Goal: Find specific page/section: Find specific page/section

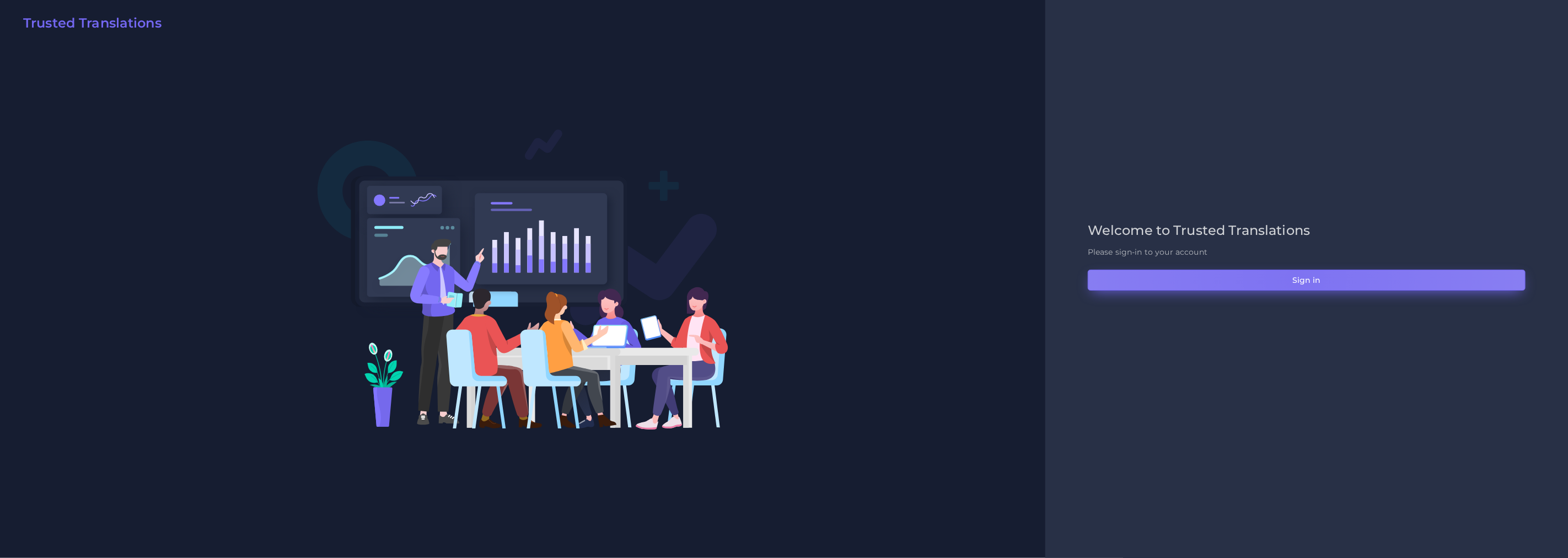
click at [1295, 279] on button "Sign in" at bounding box center [1306, 280] width 438 height 21
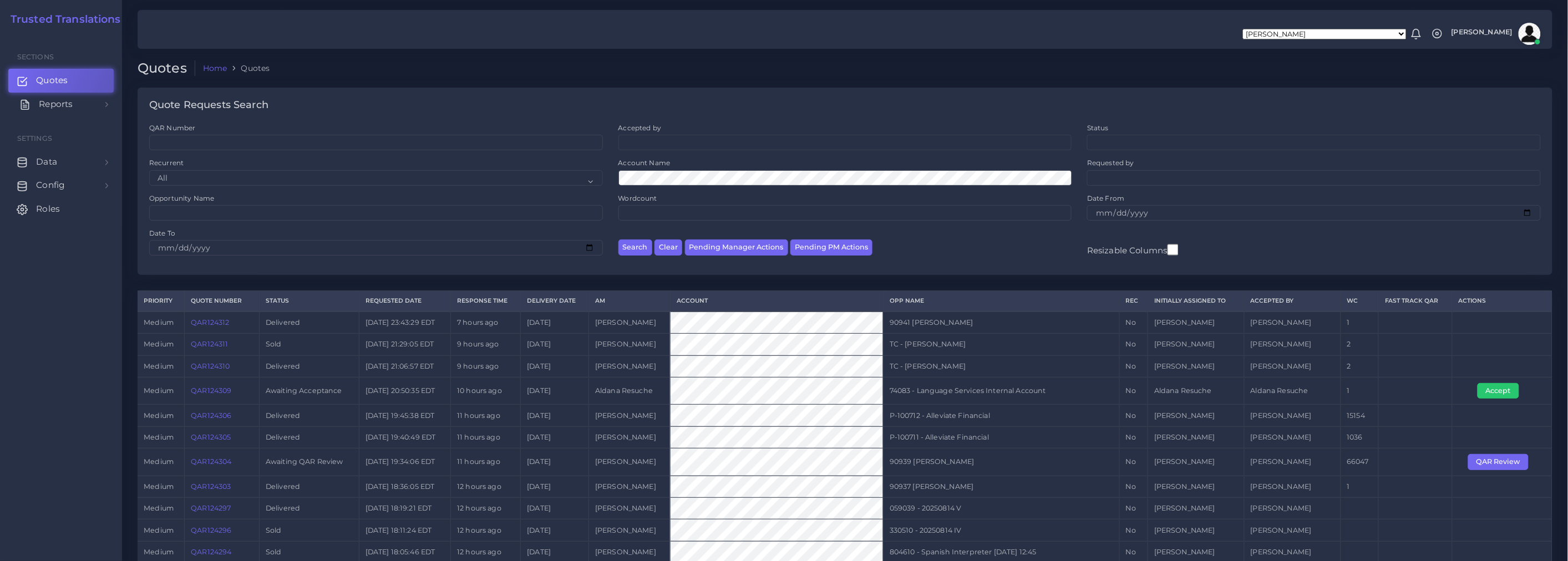
click at [48, 101] on span "Reports" at bounding box center [55, 105] width 34 height 12
click at [733, 248] on button "Pending Manager Actions" at bounding box center [736, 247] width 103 height 16
select select "awaiting_manager_initial_review"
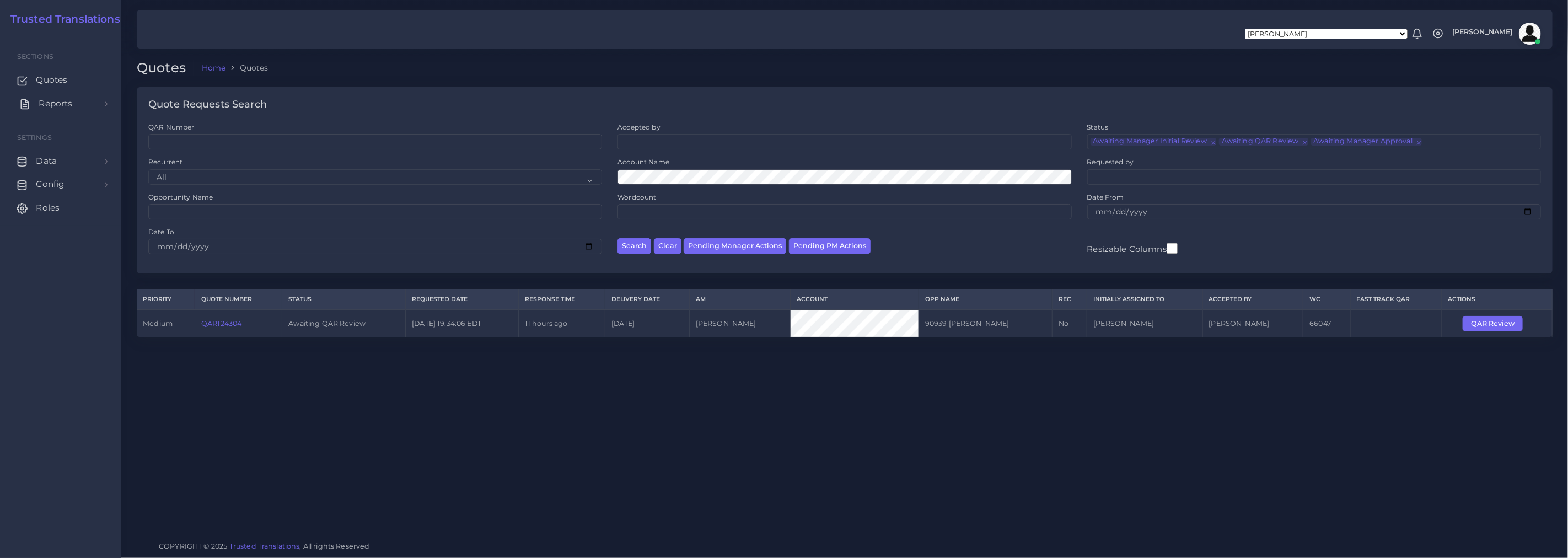
click at [52, 101] on span "Reports" at bounding box center [55, 104] width 34 height 12
click at [53, 156] on span "Campaigns" at bounding box center [64, 154] width 49 height 12
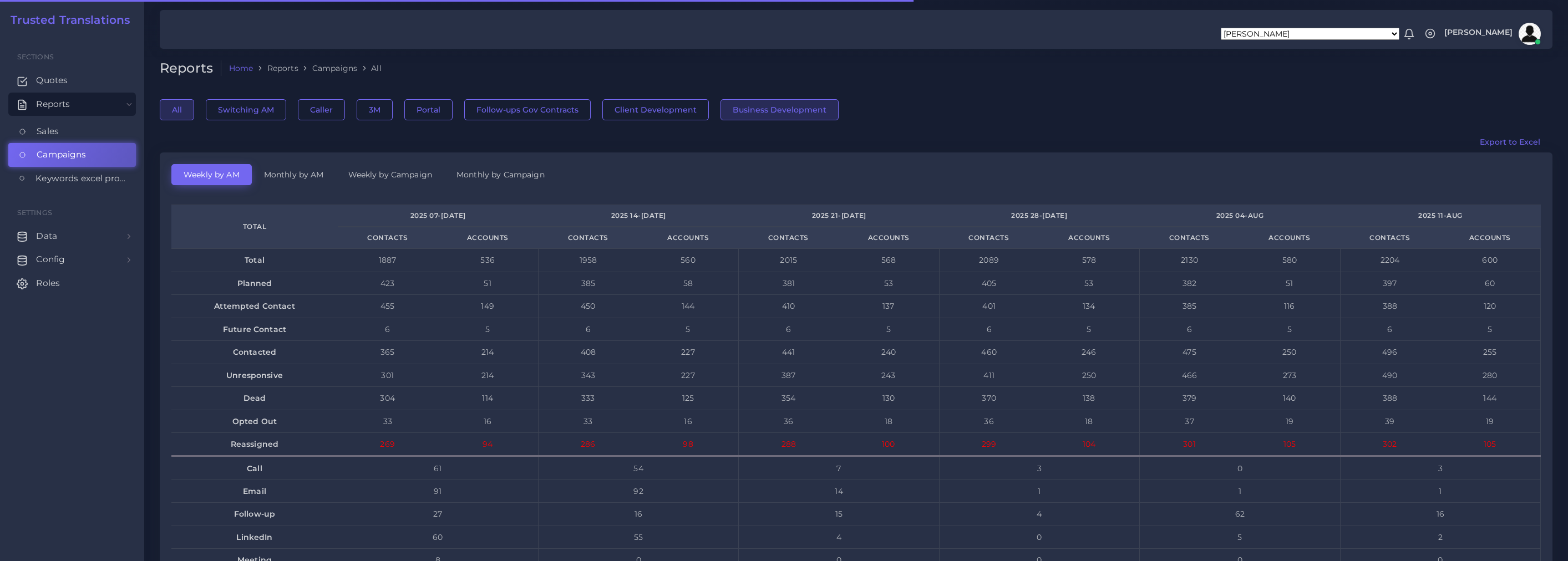
click at [752, 109] on button "Business Development" at bounding box center [779, 110] width 118 height 21
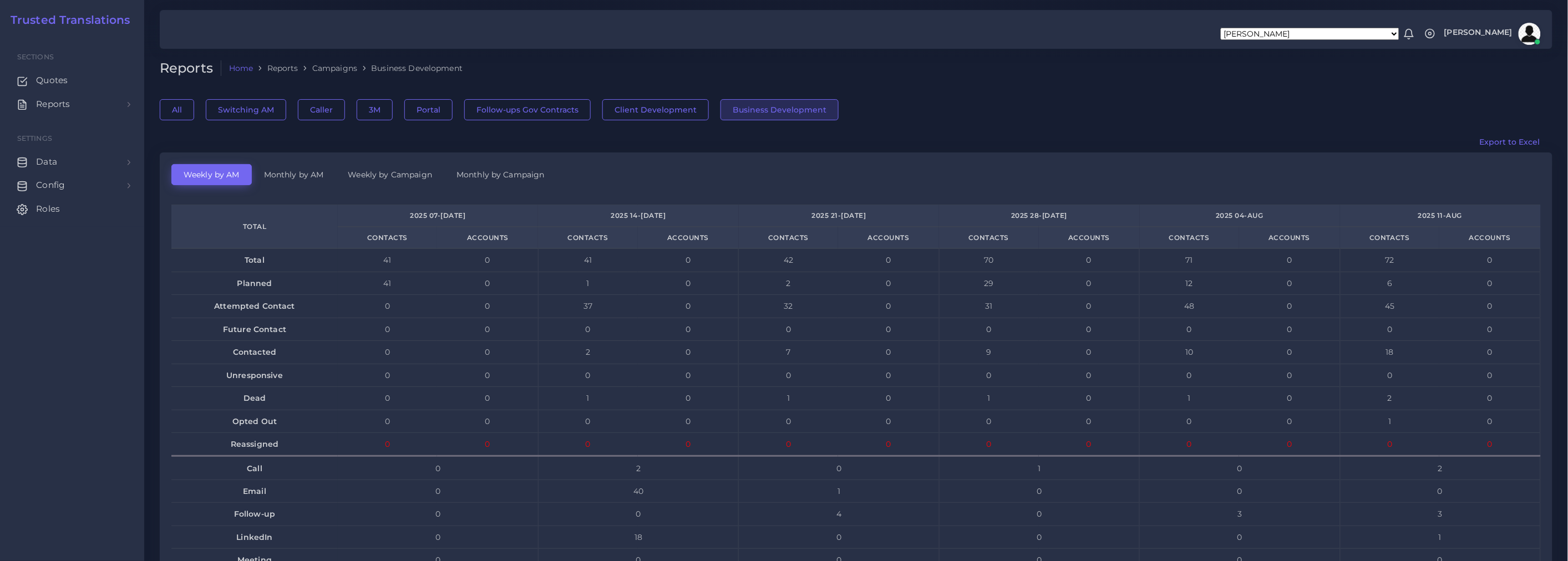
click at [299, 172] on link "Monthly by AM" at bounding box center [293, 175] width 84 height 21
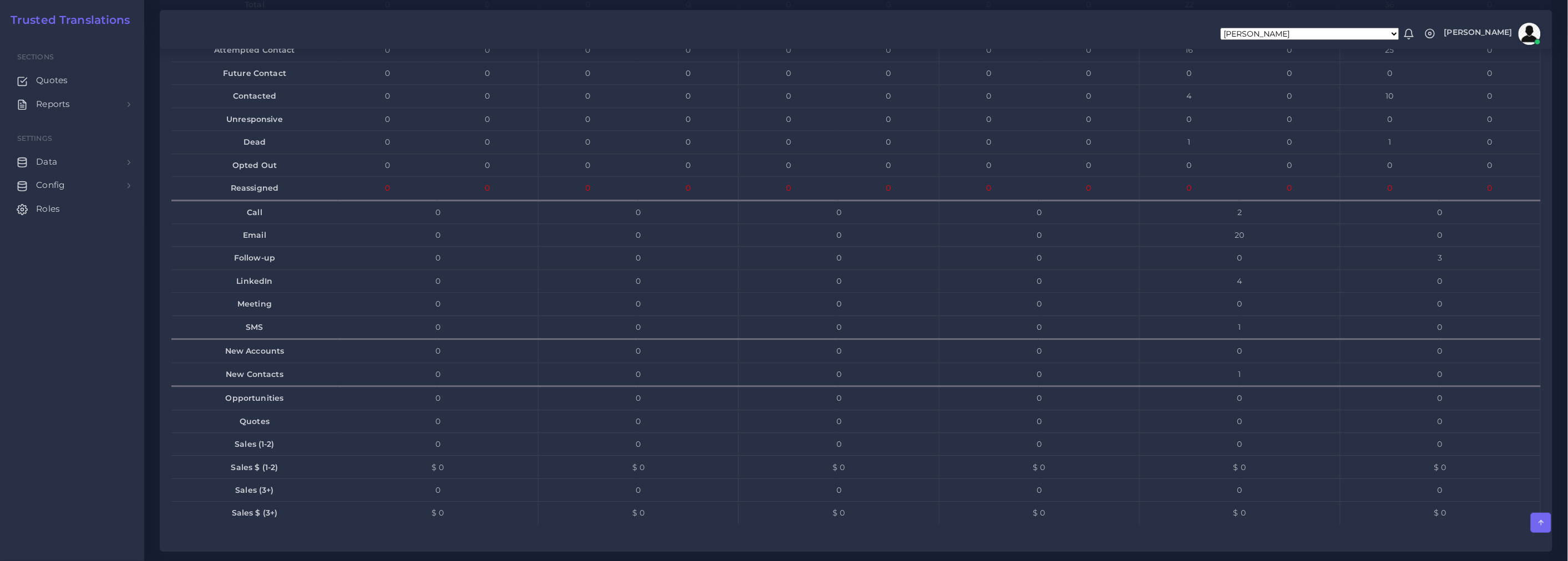
scroll to position [1478, 0]
